Goal: Find specific page/section: Find specific page/section

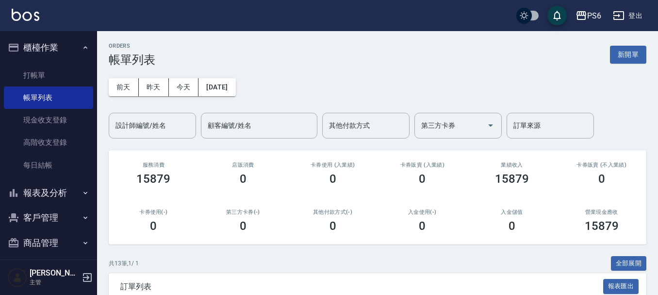
click at [72, 189] on button "報表及分析" at bounding box center [48, 192] width 89 height 25
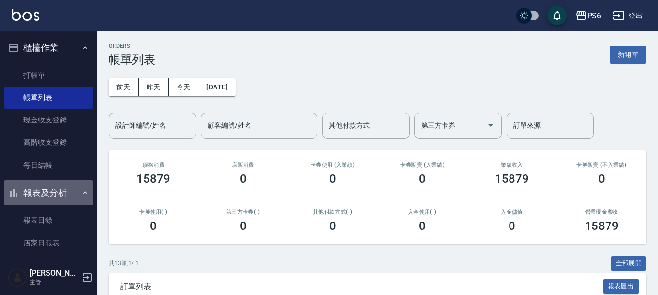
click at [83, 194] on icon "button" at bounding box center [86, 193] width 8 height 8
click at [65, 194] on button "報表及分析" at bounding box center [48, 192] width 89 height 25
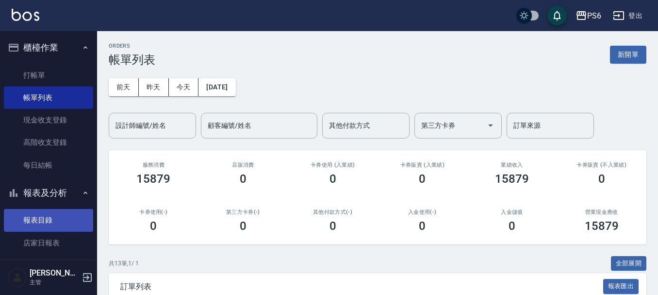
click at [43, 222] on link "報表目錄" at bounding box center [48, 220] width 89 height 22
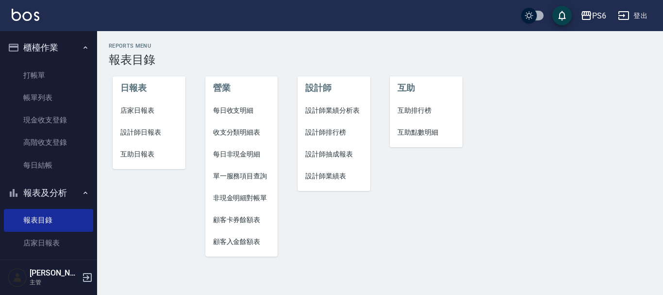
click at [327, 111] on span "設計師業績分析表" at bounding box center [333, 110] width 57 height 10
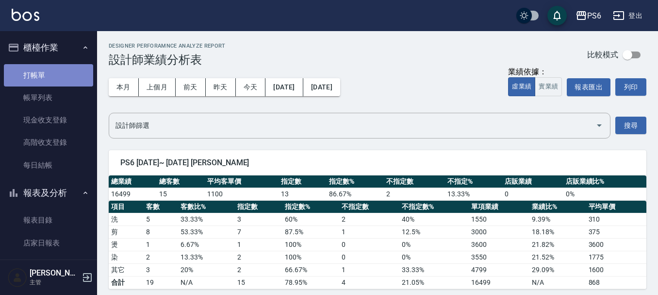
click at [51, 79] on link "打帳單" at bounding box center [48, 75] width 89 height 22
